Goal: Task Accomplishment & Management: Use online tool/utility

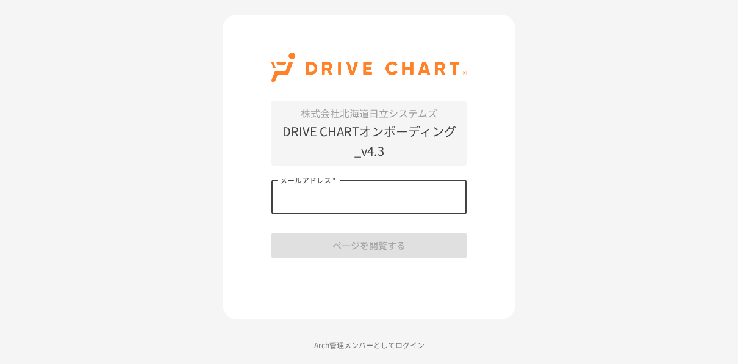
click at [313, 200] on input "メールアドレス   *" at bounding box center [368, 197] width 195 height 34
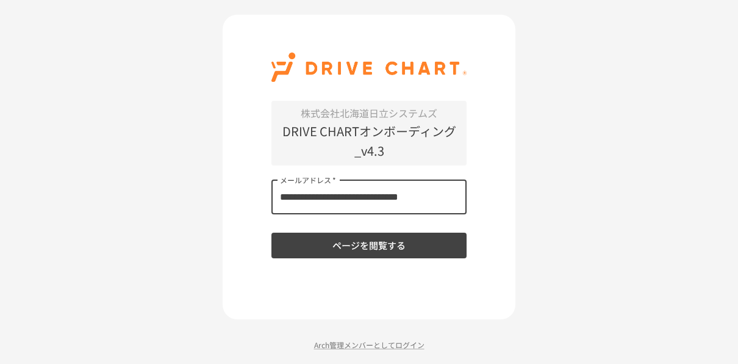
type input "**********"
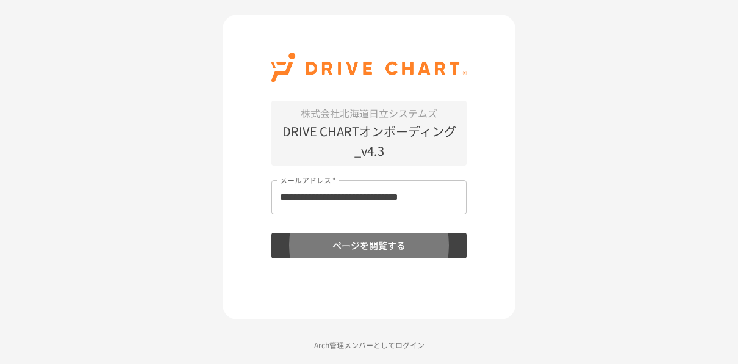
click at [271, 232] on button "ページを閲覧する" at bounding box center [368, 245] width 195 height 26
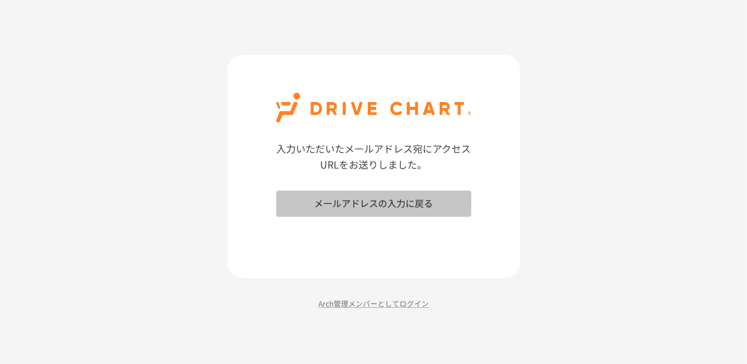
click at [345, 195] on button "メールアドレスの入力に戻る" at bounding box center [373, 203] width 195 height 26
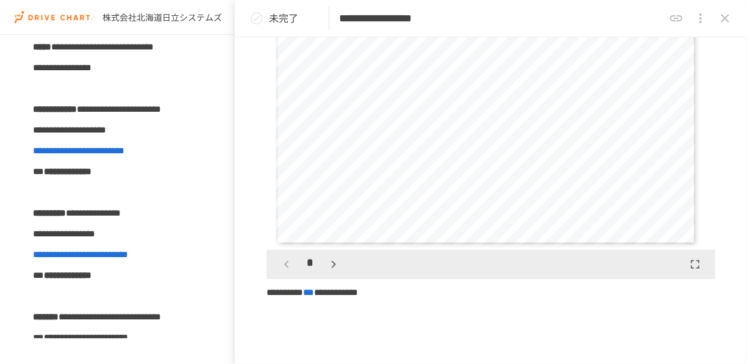
scroll to position [151, 0]
click at [329, 264] on icon "button" at bounding box center [333, 263] width 15 height 15
click at [335, 270] on icon "button" at bounding box center [333, 266] width 15 height 15
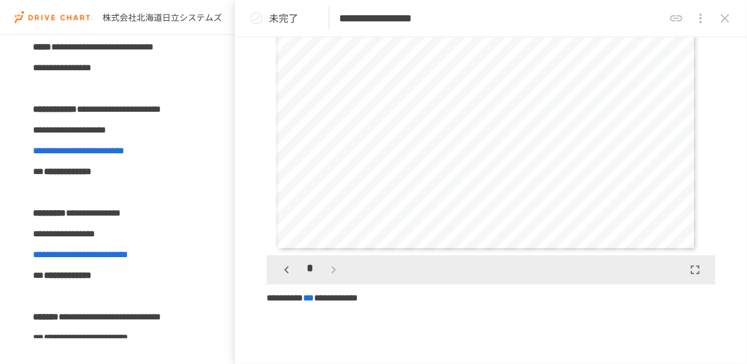
scroll to position [145, 0]
click at [333, 268] on div "*" at bounding box center [310, 269] width 68 height 21
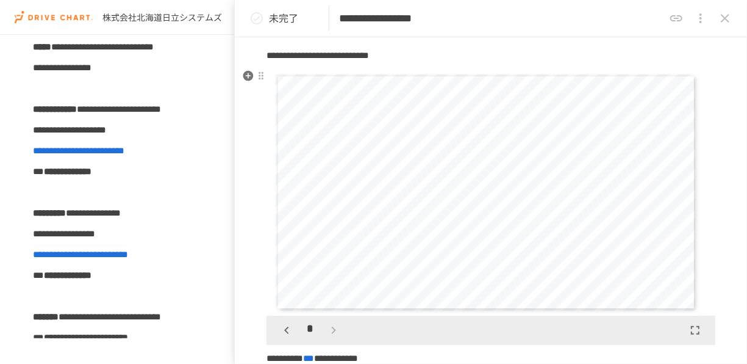
scroll to position [85, 0]
click at [286, 325] on icon "button" at bounding box center [286, 329] width 15 height 15
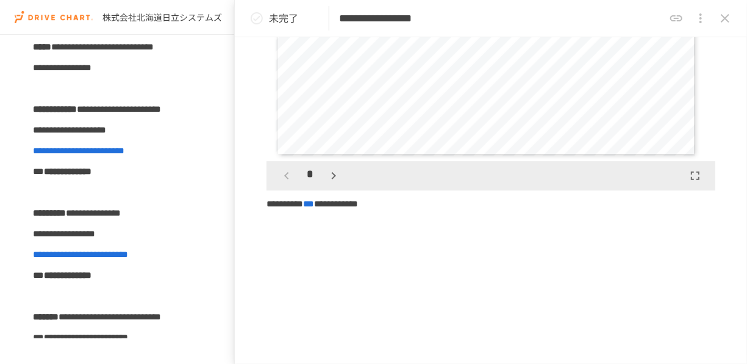
scroll to position [239, 0]
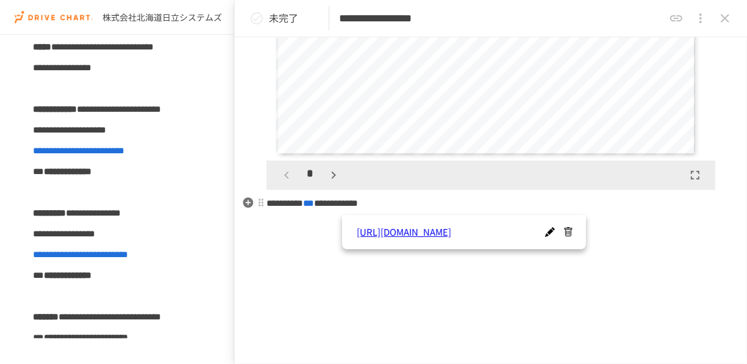
click at [314, 198] on span "***" at bounding box center [308, 202] width 11 height 9
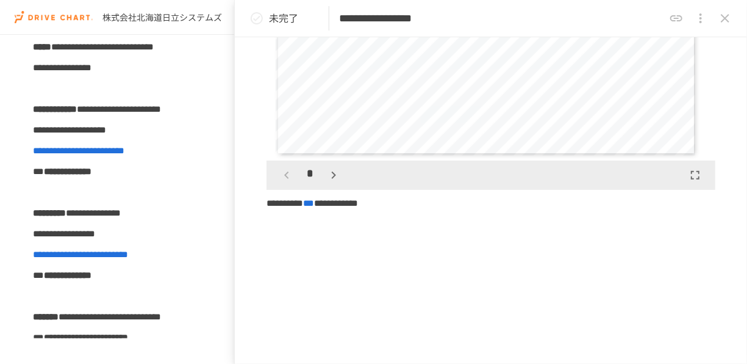
click at [309, 165] on span "*" at bounding box center [310, 174] width 7 height 18
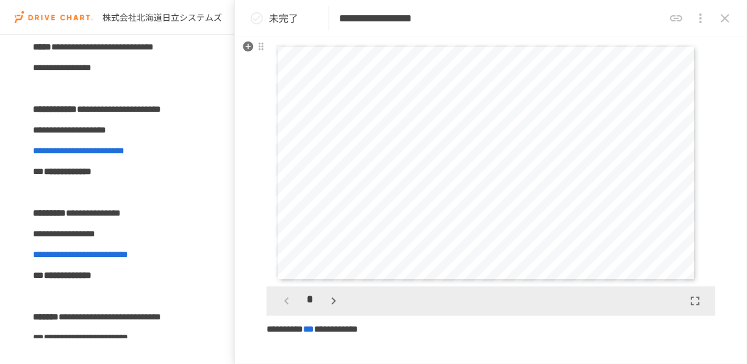
scroll to position [90, 0]
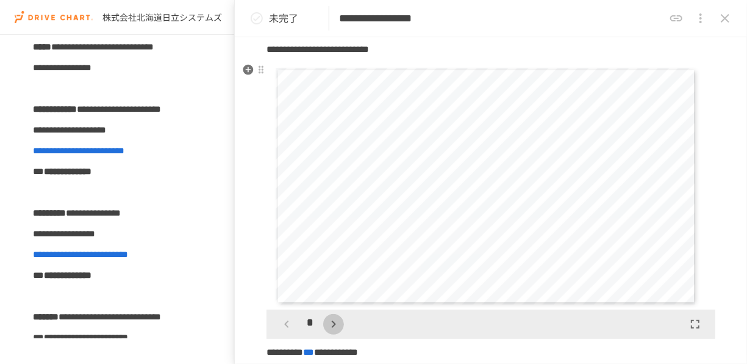
click at [331, 326] on icon "button" at bounding box center [333, 324] width 15 height 15
drag, startPoint x: 297, startPoint y: 329, endPoint x: 286, endPoint y: 324, distance: 11.7
click at [286, 324] on div "*" at bounding box center [310, 324] width 68 height 21
click at [286, 324] on icon "button" at bounding box center [286, 323] width 4 height 7
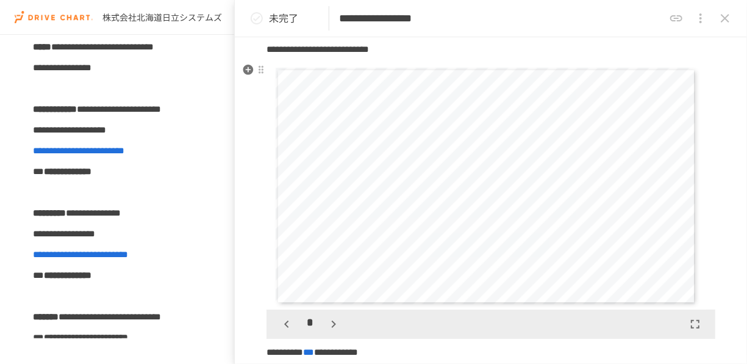
scroll to position [0, 0]
click at [333, 319] on icon "button" at bounding box center [333, 324] width 15 height 15
drag, startPoint x: 297, startPoint y: 320, endPoint x: 289, endPoint y: 322, distance: 8.3
click at [289, 322] on div "*" at bounding box center [310, 324] width 68 height 21
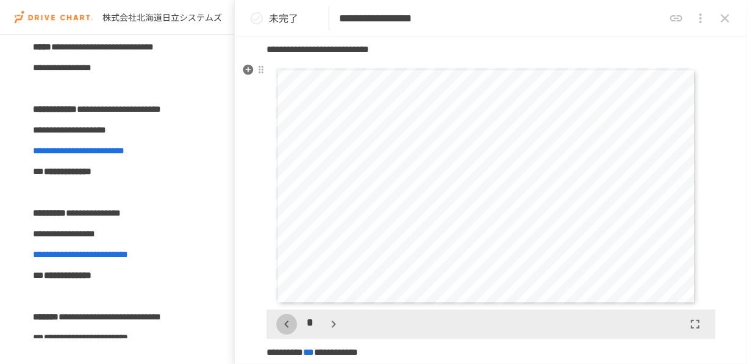
click at [289, 322] on icon "button" at bounding box center [286, 324] width 15 height 15
click at [332, 322] on icon "button" at bounding box center [333, 324] width 15 height 15
click at [284, 324] on icon "button" at bounding box center [286, 324] width 15 height 15
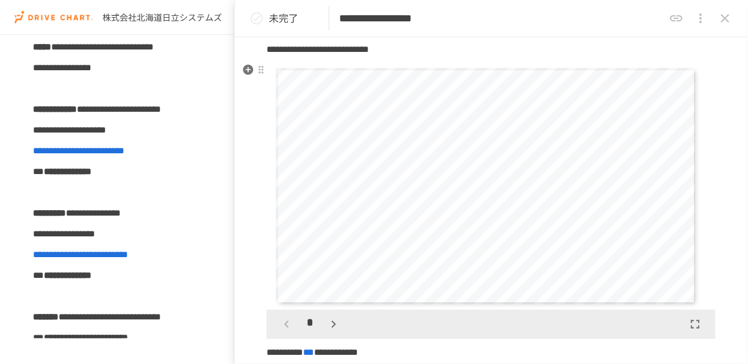
scroll to position [0, 0]
click at [332, 322] on icon "button" at bounding box center [333, 324] width 15 height 15
click at [280, 321] on icon "button" at bounding box center [286, 324] width 15 height 15
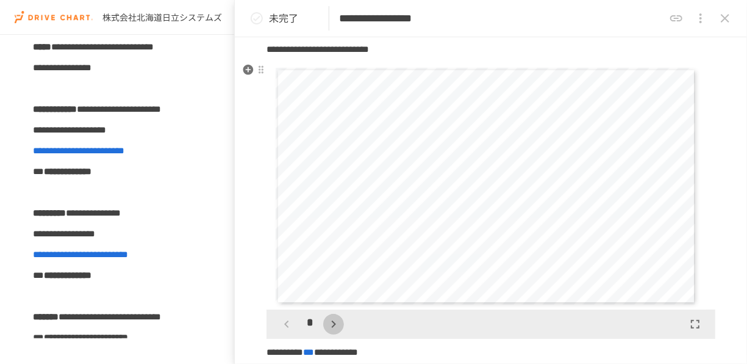
click at [331, 325] on icon "button" at bounding box center [333, 324] width 15 height 15
click at [331, 325] on div "*" at bounding box center [310, 324] width 68 height 21
click at [265, 171] on div "**********" at bounding box center [491, 221] width 512 height 360
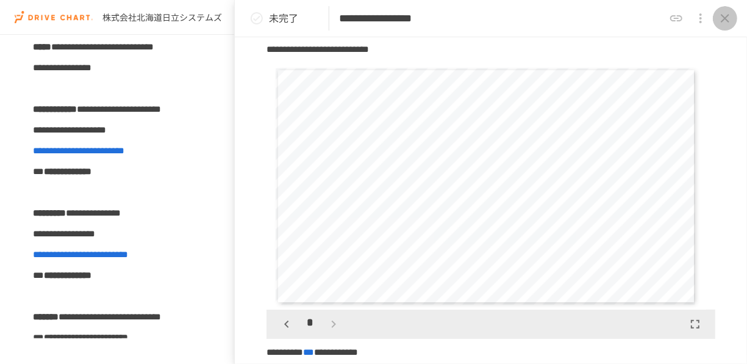
click at [716, 21] on button "close drawer" at bounding box center [725, 18] width 24 height 24
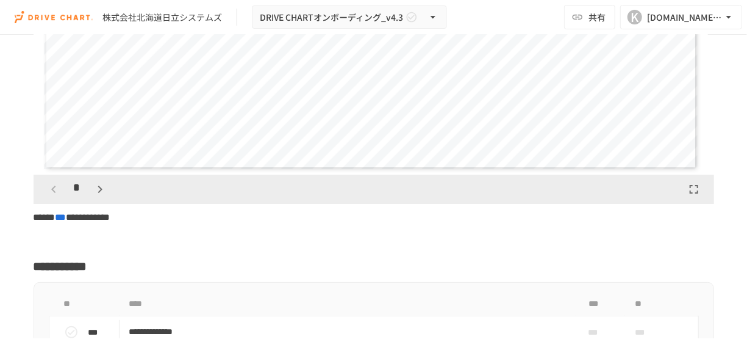
scroll to position [1970, 0]
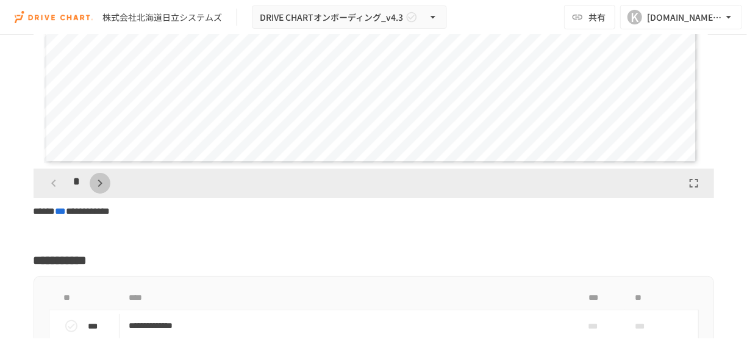
click at [98, 186] on icon "button" at bounding box center [100, 183] width 15 height 15
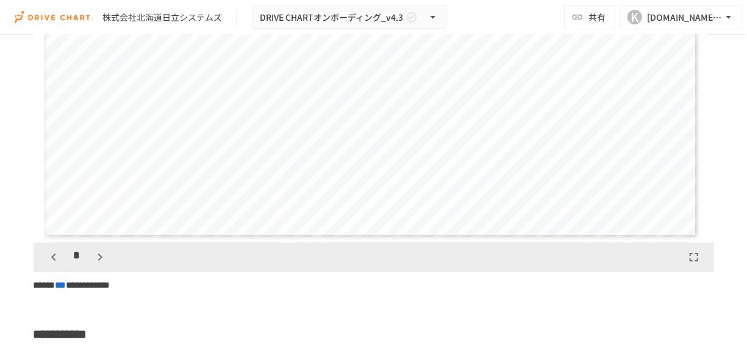
scroll to position [1896, 0]
click at [98, 265] on icon "button" at bounding box center [100, 257] width 15 height 15
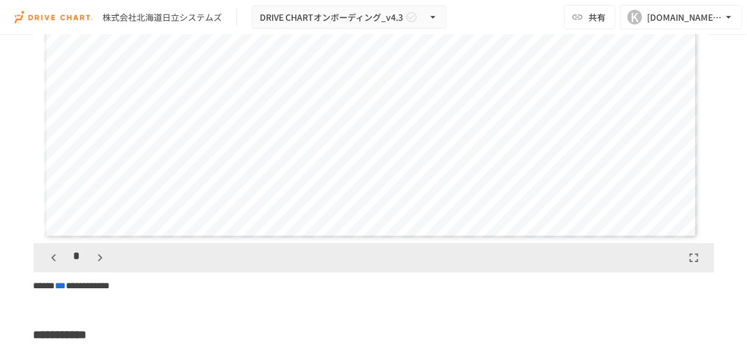
click at [98, 265] on icon "button" at bounding box center [100, 257] width 15 height 15
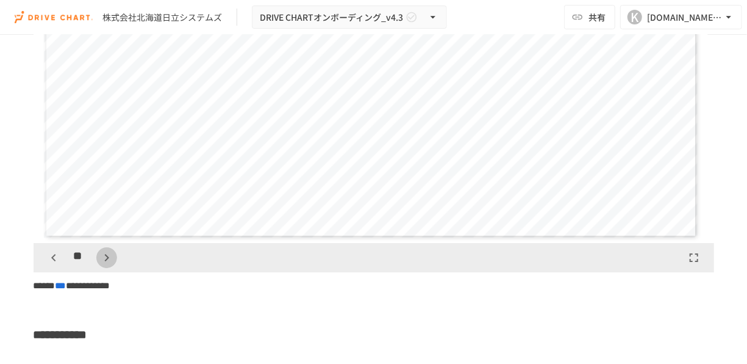
click at [99, 265] on icon "button" at bounding box center [106, 257] width 15 height 15
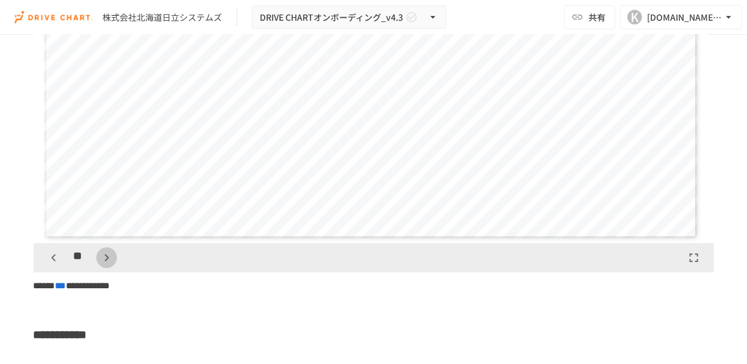
click at [99, 265] on icon "button" at bounding box center [106, 257] width 15 height 15
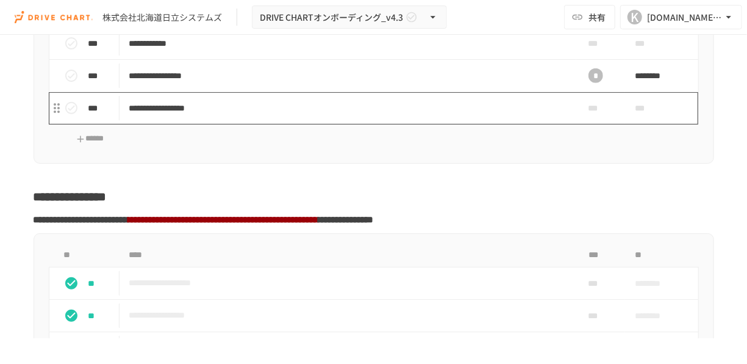
scroll to position [2595, 0]
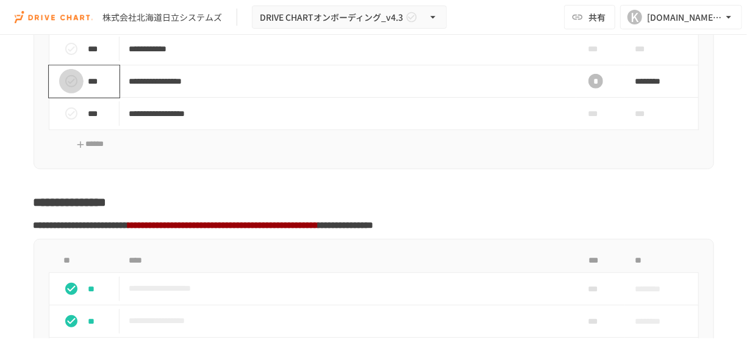
click at [69, 87] on icon "status" at bounding box center [71, 81] width 15 height 15
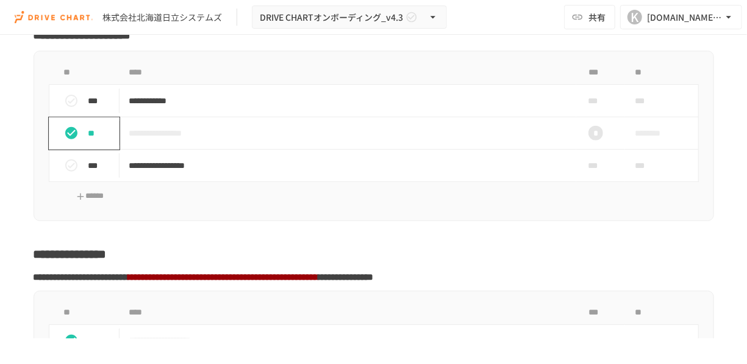
scroll to position [2523, 0]
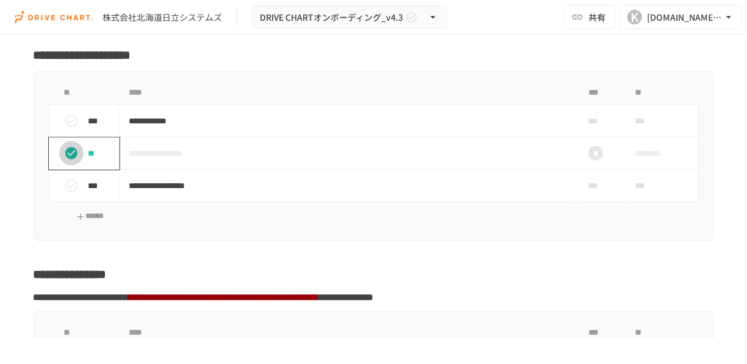
click at [66, 160] on icon "status" at bounding box center [71, 153] width 15 height 15
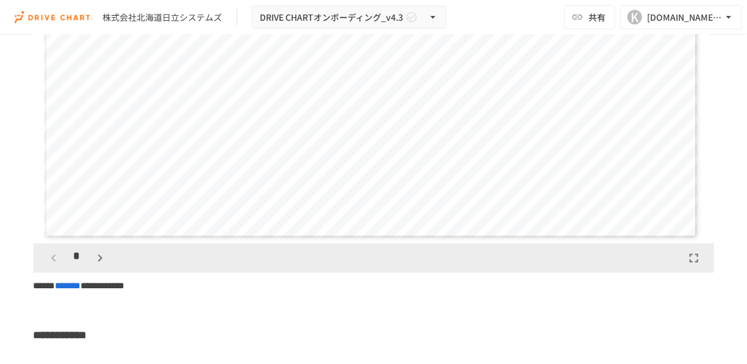
scroll to position [3396, 0]
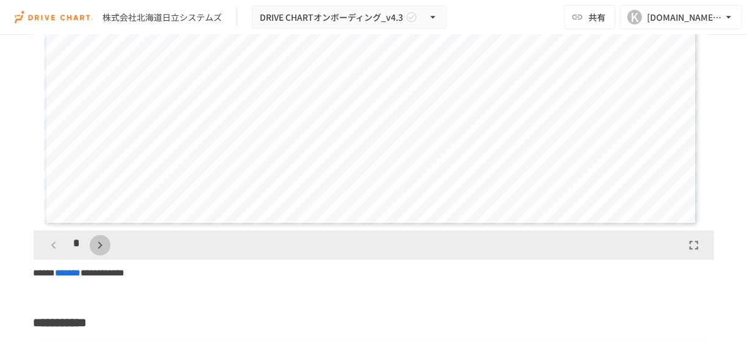
click at [101, 253] on icon "button" at bounding box center [100, 245] width 15 height 15
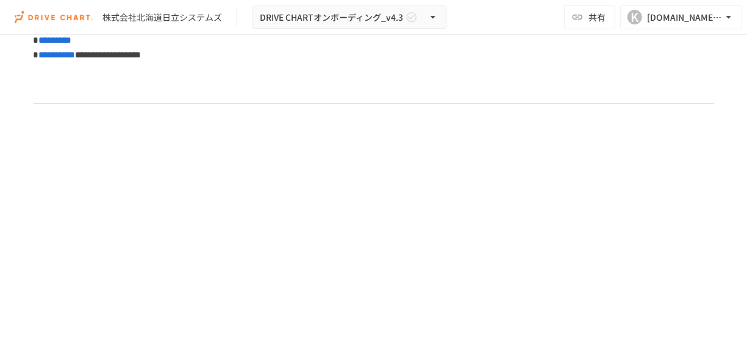
scroll to position [5897, 0]
